Goal: Transaction & Acquisition: Purchase product/service

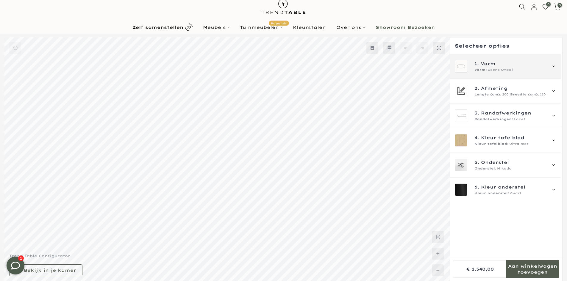
click at [482, 73] on div "1. Vorm Vorm: Deens Ovaal" at bounding box center [505, 66] width 101 height 12
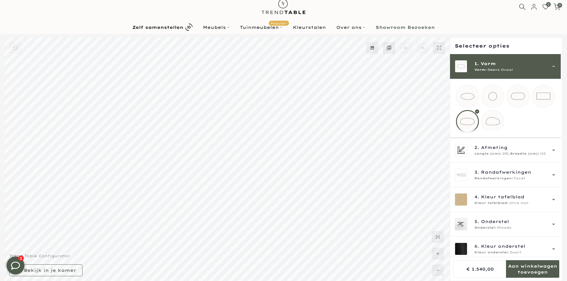
click at [496, 124] on mmq-loader at bounding box center [493, 121] width 22 height 22
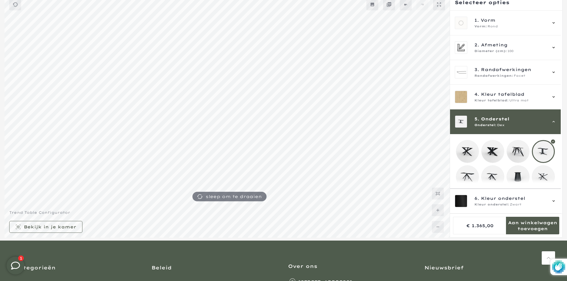
scroll to position [53, 0]
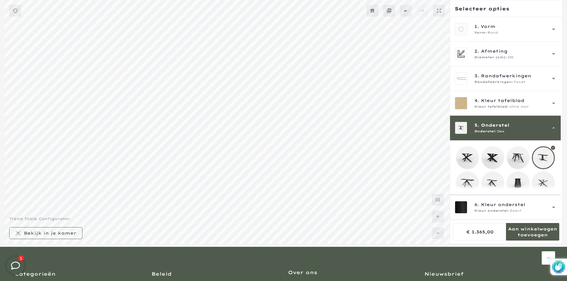
click at [529, 162] on mmq-loader at bounding box center [518, 158] width 22 height 22
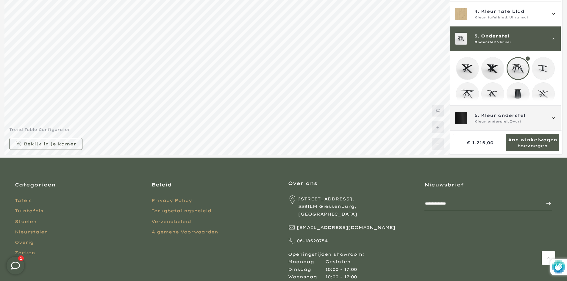
click at [524, 115] on span "Kleur onderstel" at bounding box center [503, 115] width 44 height 7
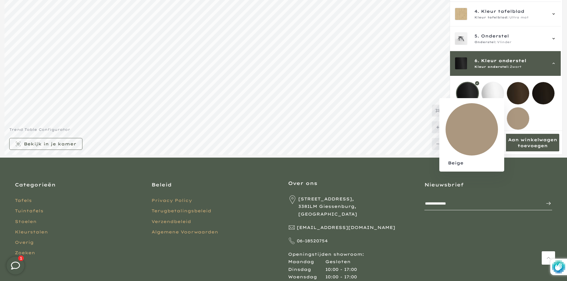
scroll to position [9, 0]
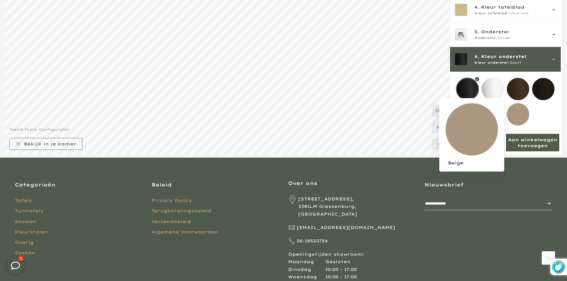
click at [519, 108] on mmq-loader at bounding box center [518, 114] width 22 height 22
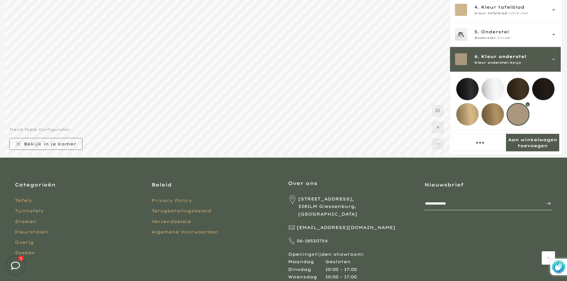
scroll to position [53, 0]
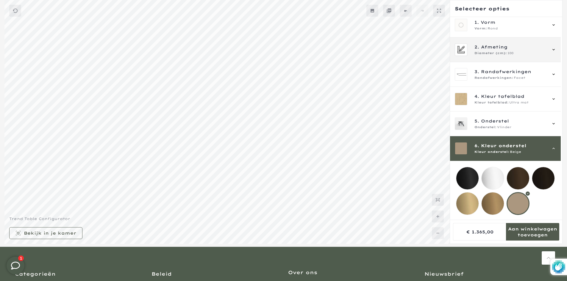
click at [506, 44] on span "Afmeting" at bounding box center [494, 47] width 26 height 7
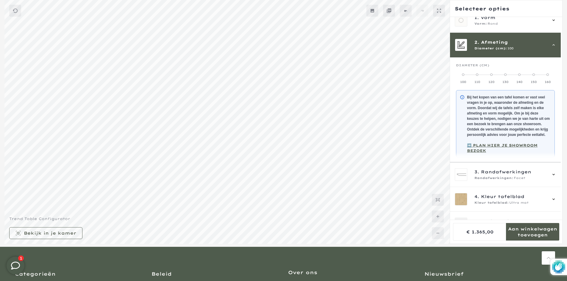
scroll to position [25, 0]
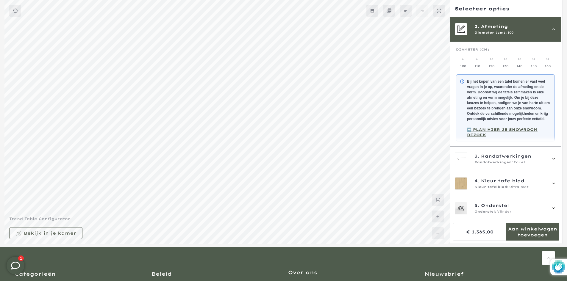
click at [517, 60] on label "140" at bounding box center [519, 63] width 14 height 12
